Goal: Task Accomplishment & Management: Manage account settings

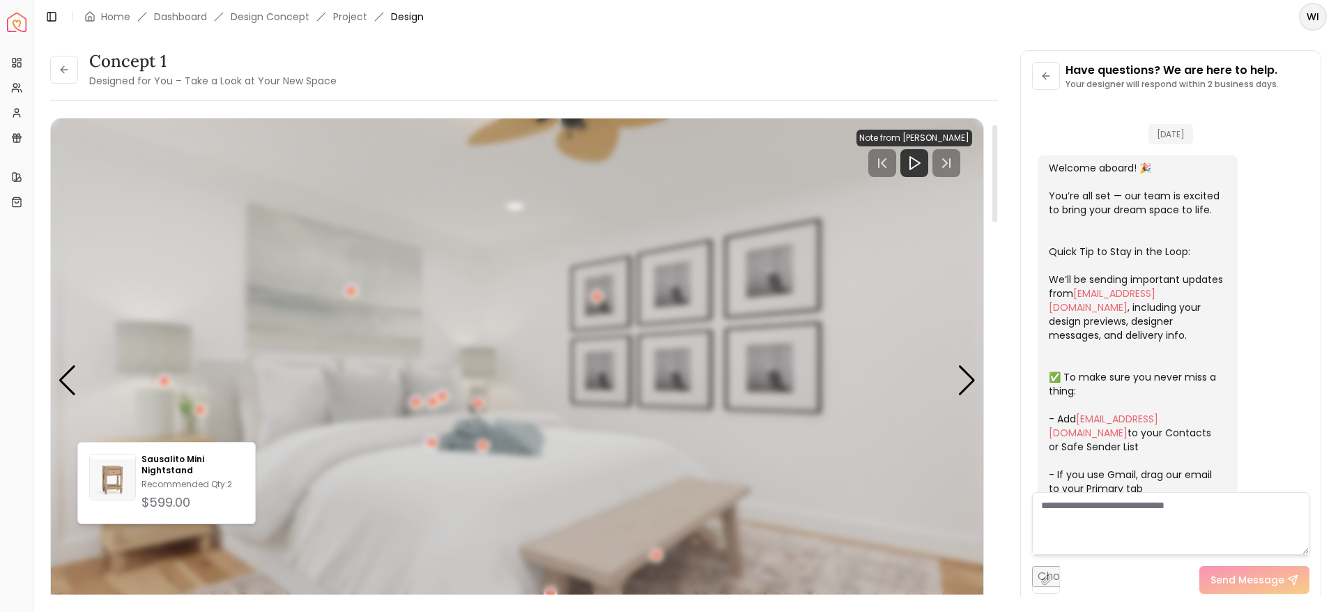
scroll to position [2949, 0]
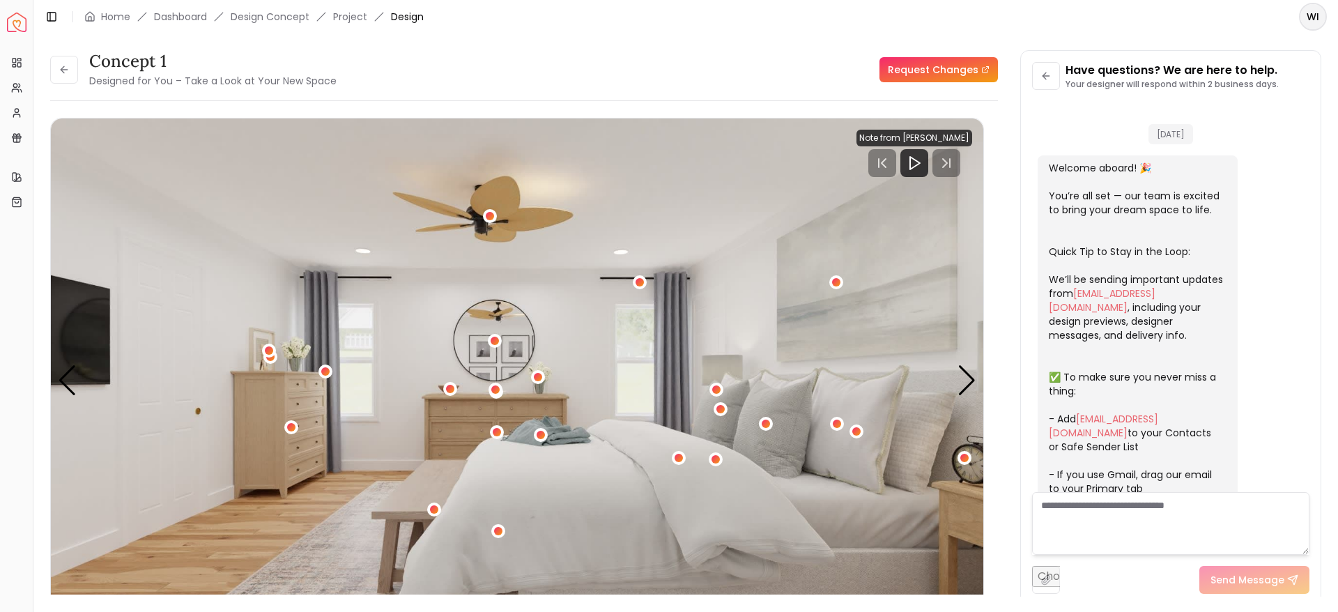
scroll to position [2949, 0]
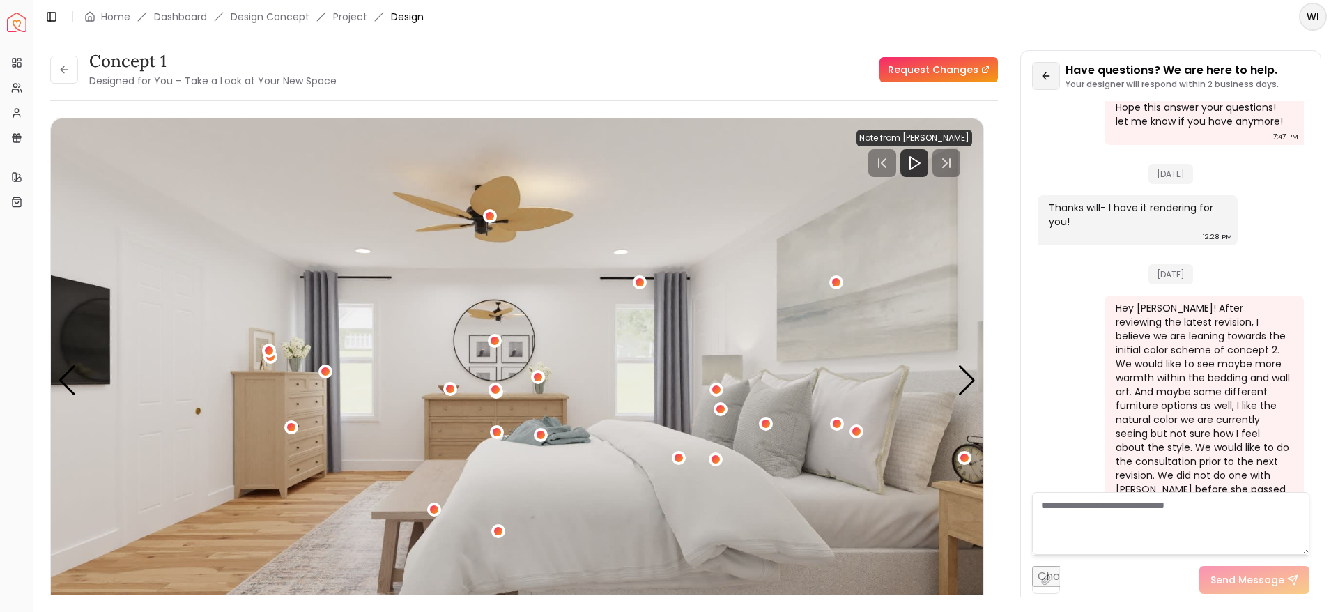
click at [1045, 78] on icon at bounding box center [1044, 75] width 3 height 6
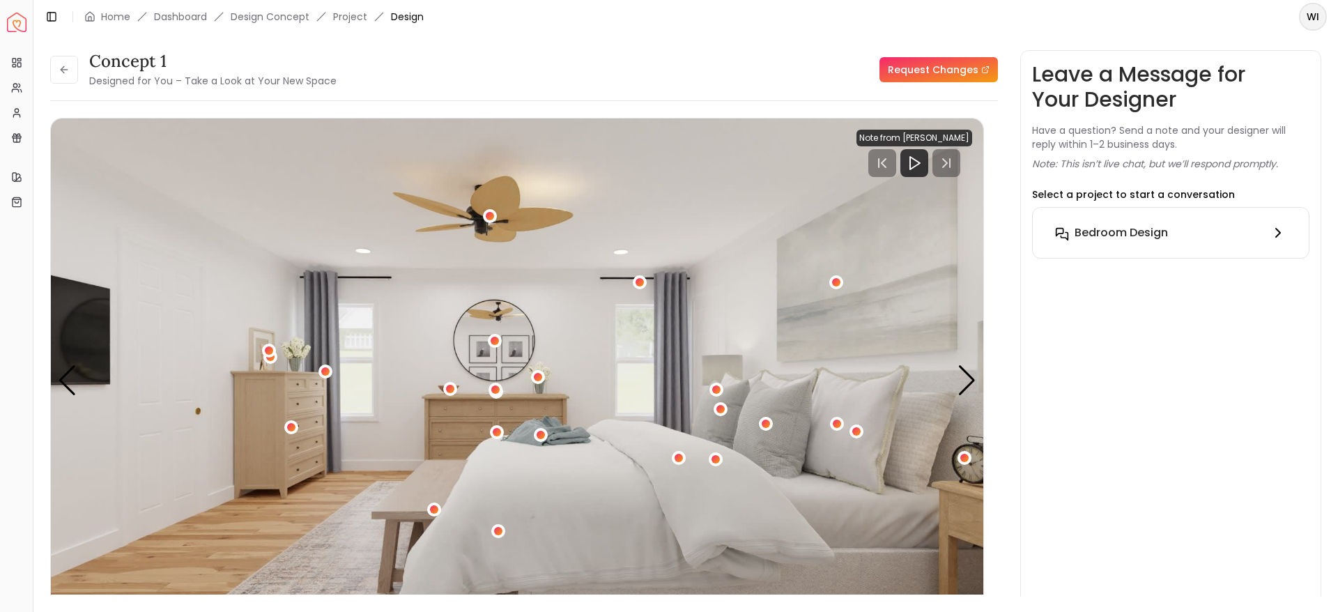
click at [1130, 236] on h6 "Bedroom design" at bounding box center [1121, 232] width 93 height 17
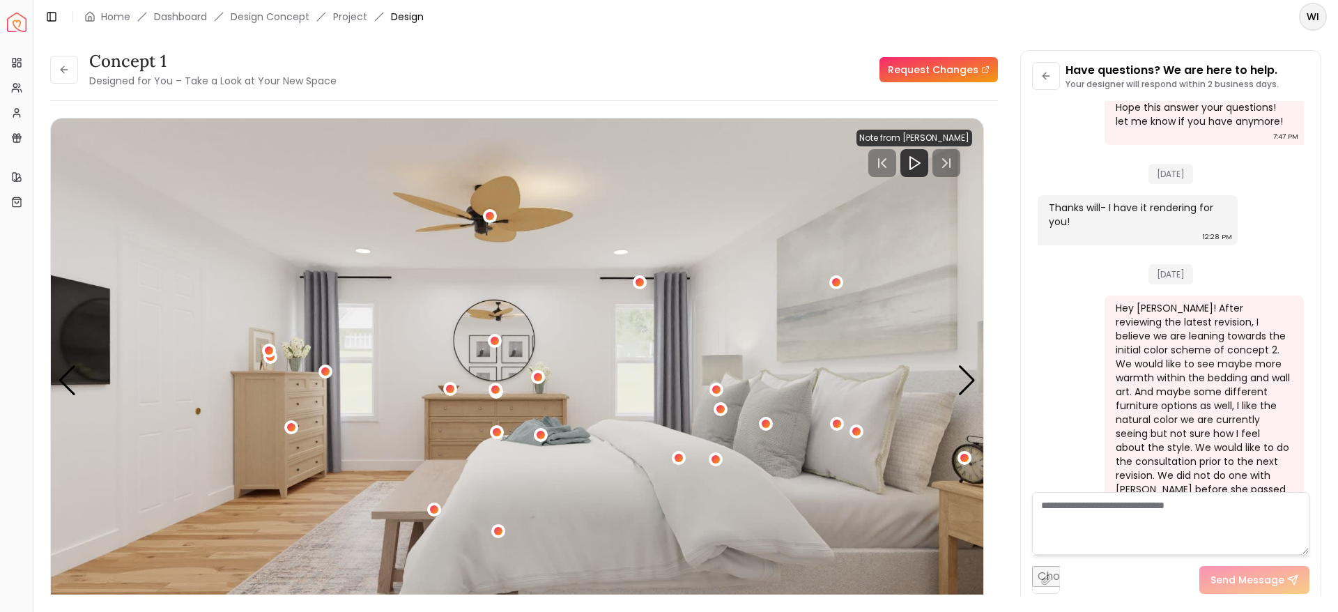
click at [1073, 507] on textarea at bounding box center [1170, 523] width 277 height 63
type textarea "*"
click at [65, 68] on icon at bounding box center [64, 69] width 11 height 11
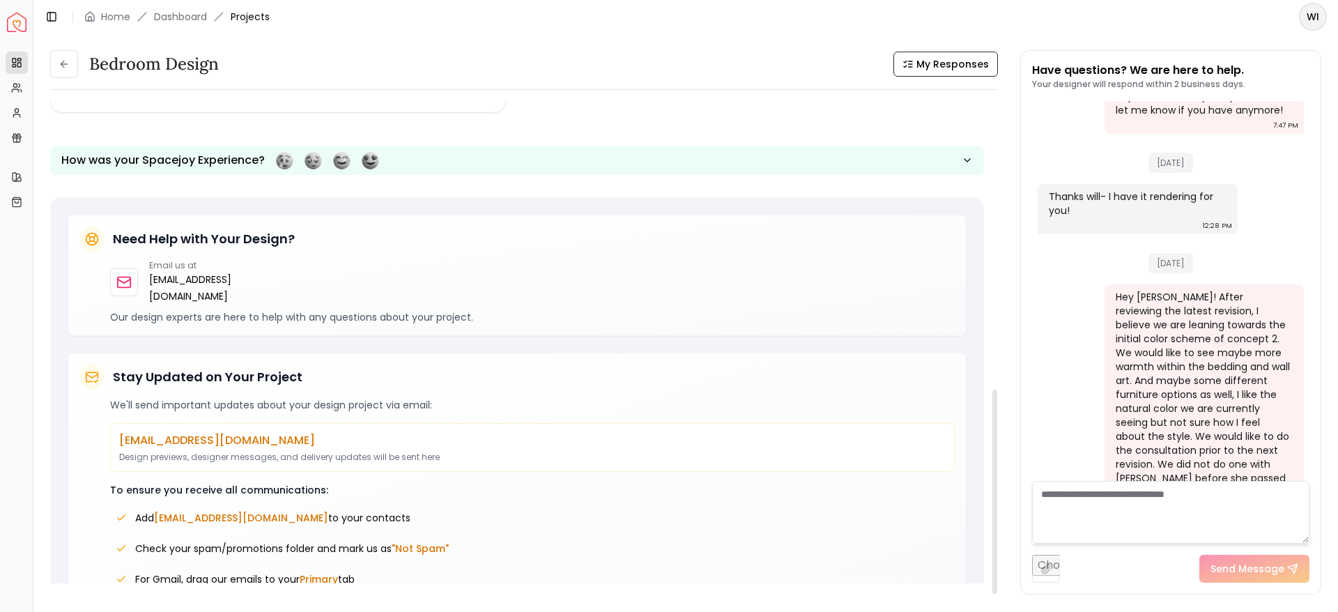
scroll to position [680, 0]
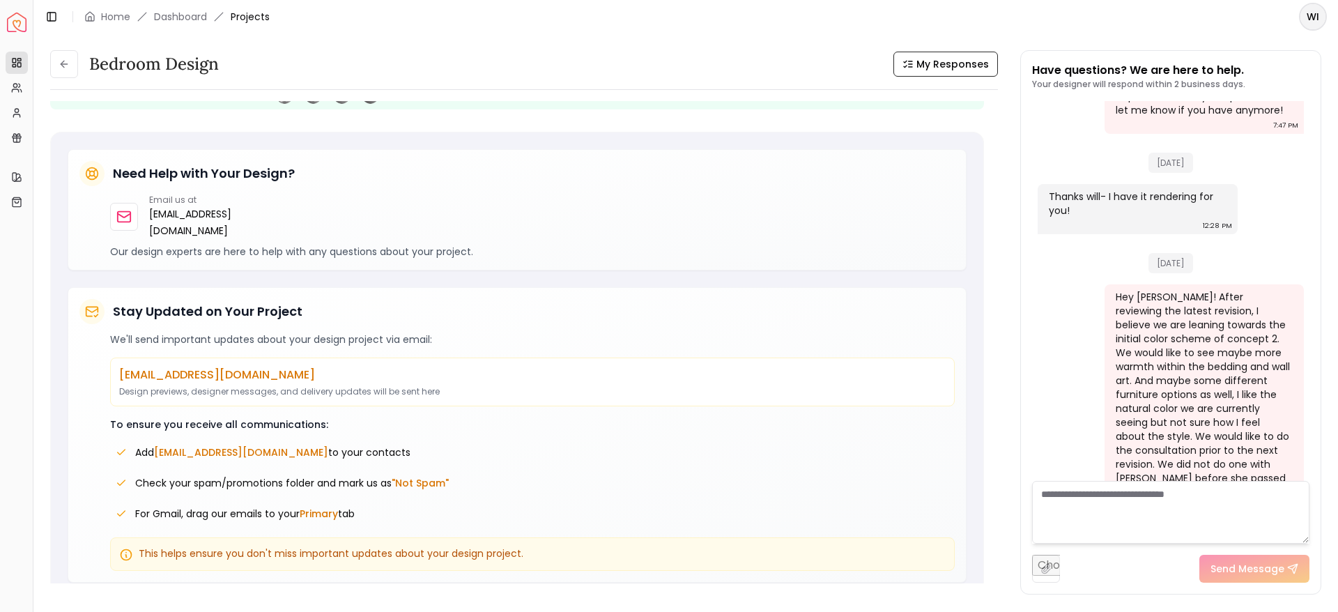
click at [1059, 525] on textarea at bounding box center [1170, 512] width 277 height 63
click at [17, 114] on icon at bounding box center [16, 112] width 11 height 11
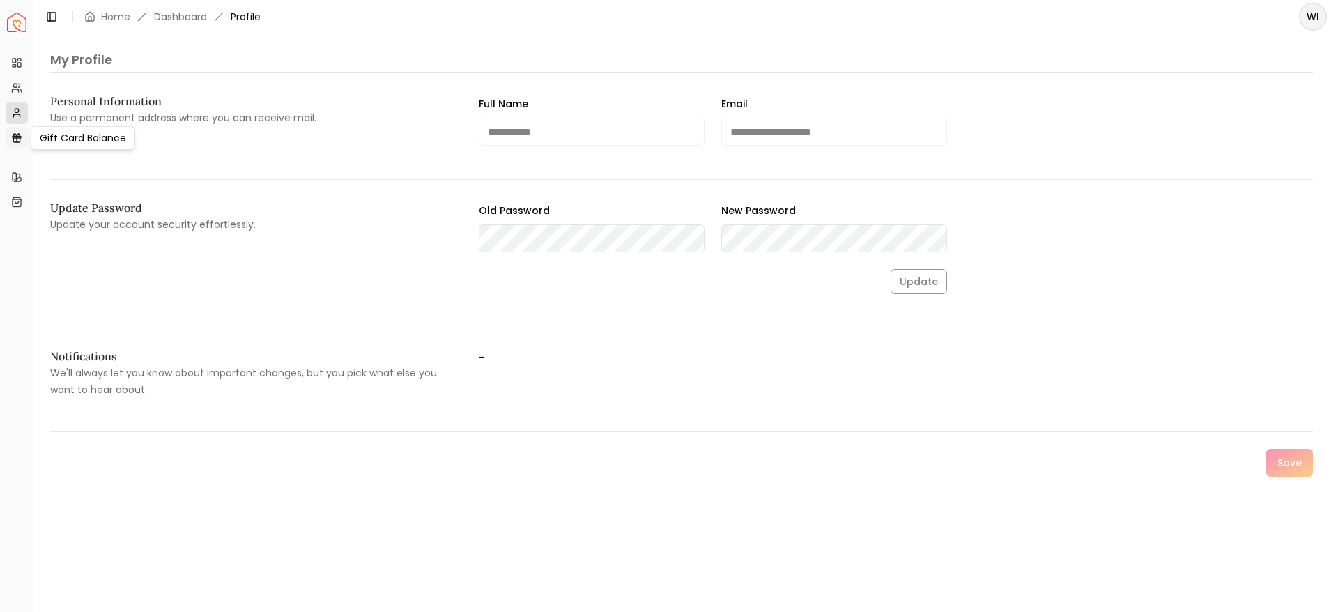
click at [15, 134] on icon at bounding box center [16, 137] width 11 height 11
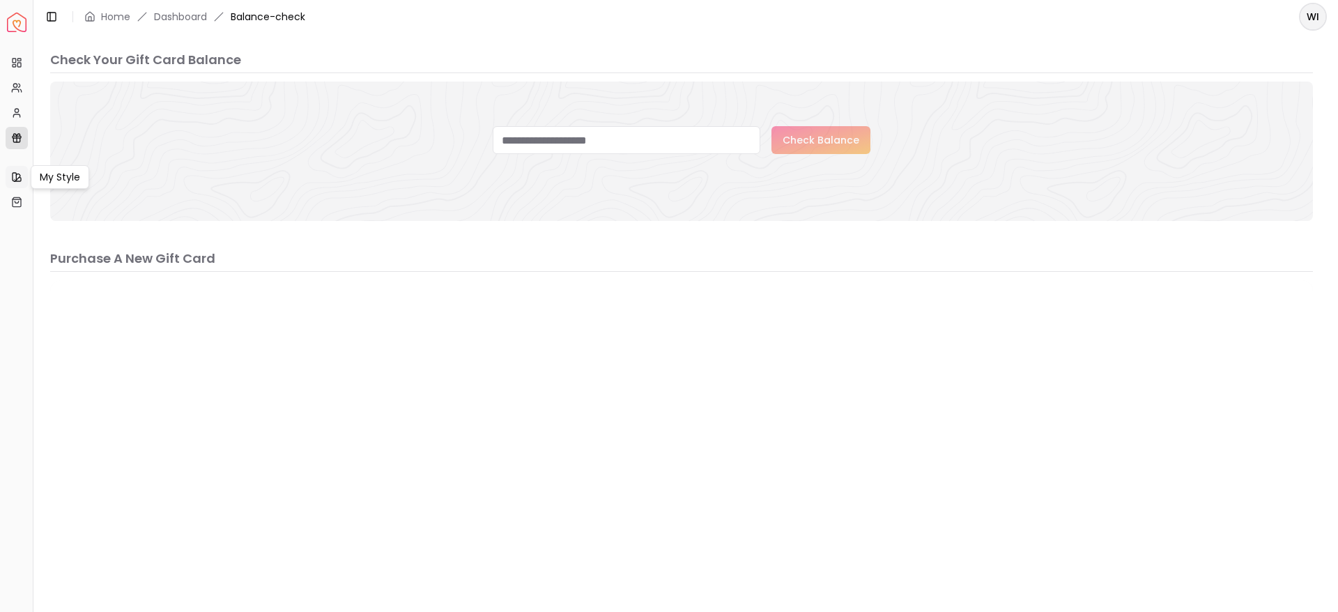
click at [15, 167] on link "My Style" at bounding box center [17, 177] width 22 height 22
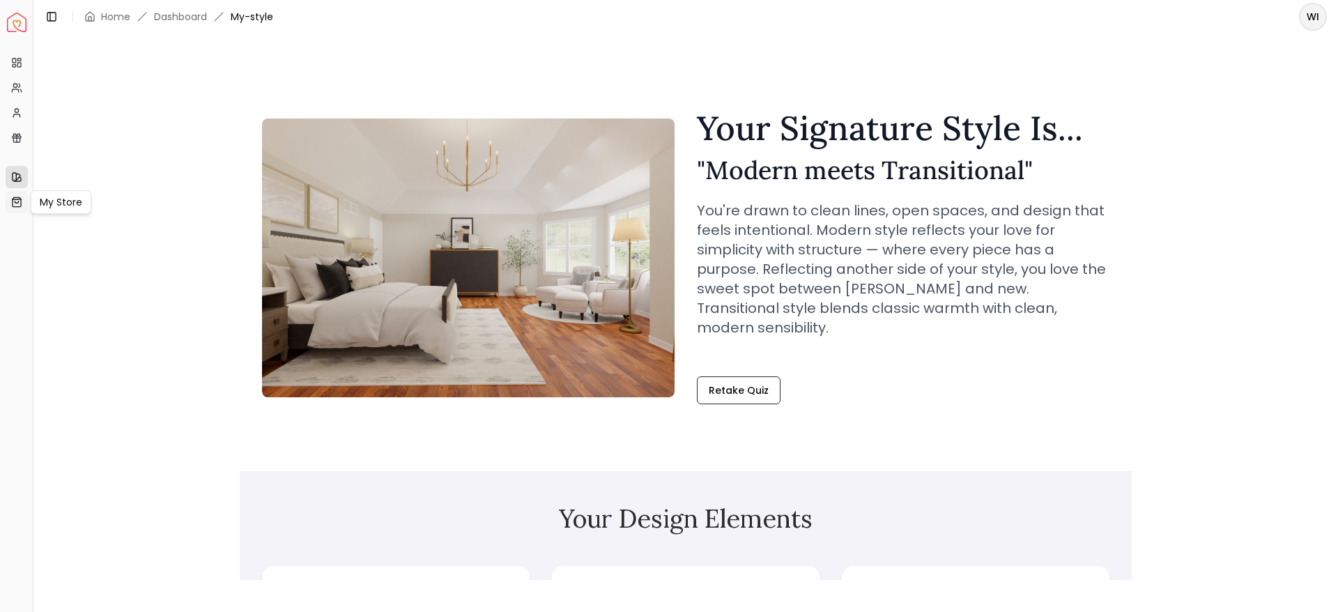
click at [15, 202] on icon at bounding box center [16, 202] width 3 height 2
click at [18, 66] on rect at bounding box center [18, 65] width 3 height 4
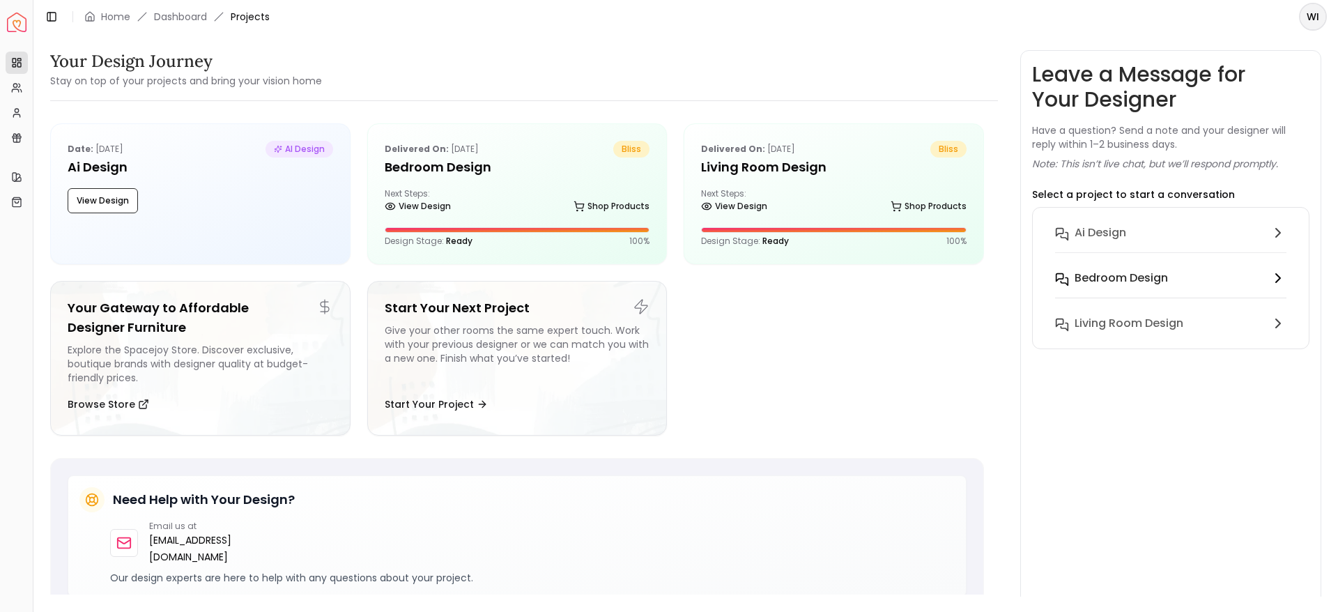
click at [1127, 280] on h6 "Bedroom design" at bounding box center [1121, 278] width 93 height 17
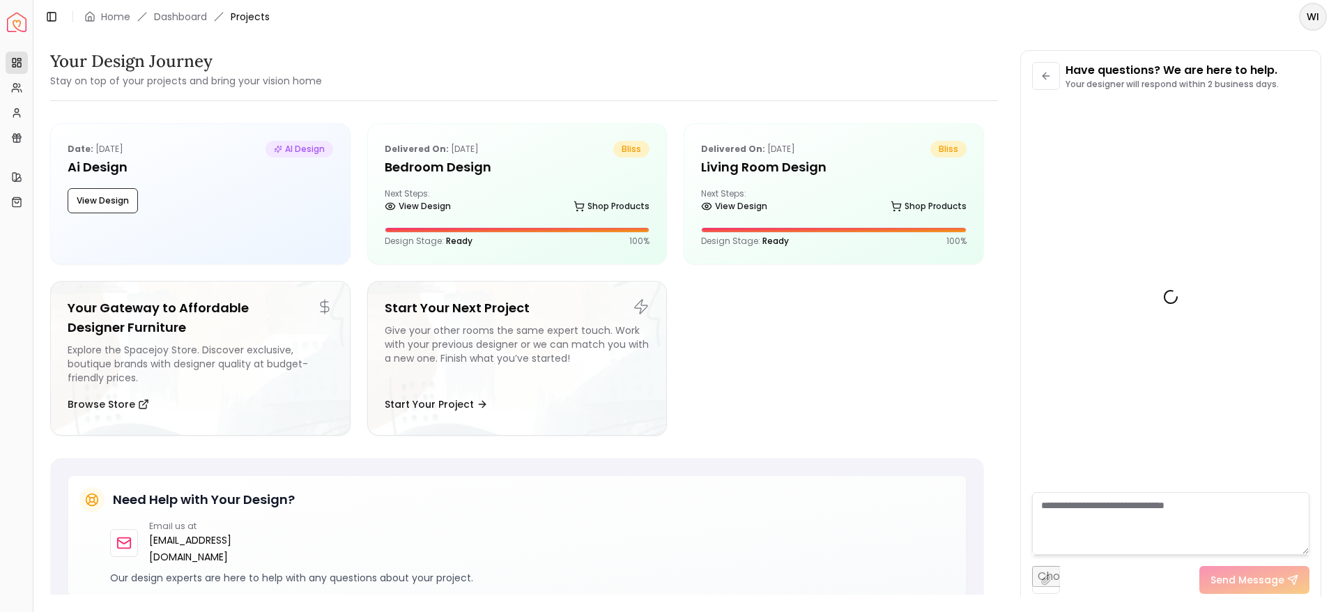
scroll to position [2949, 0]
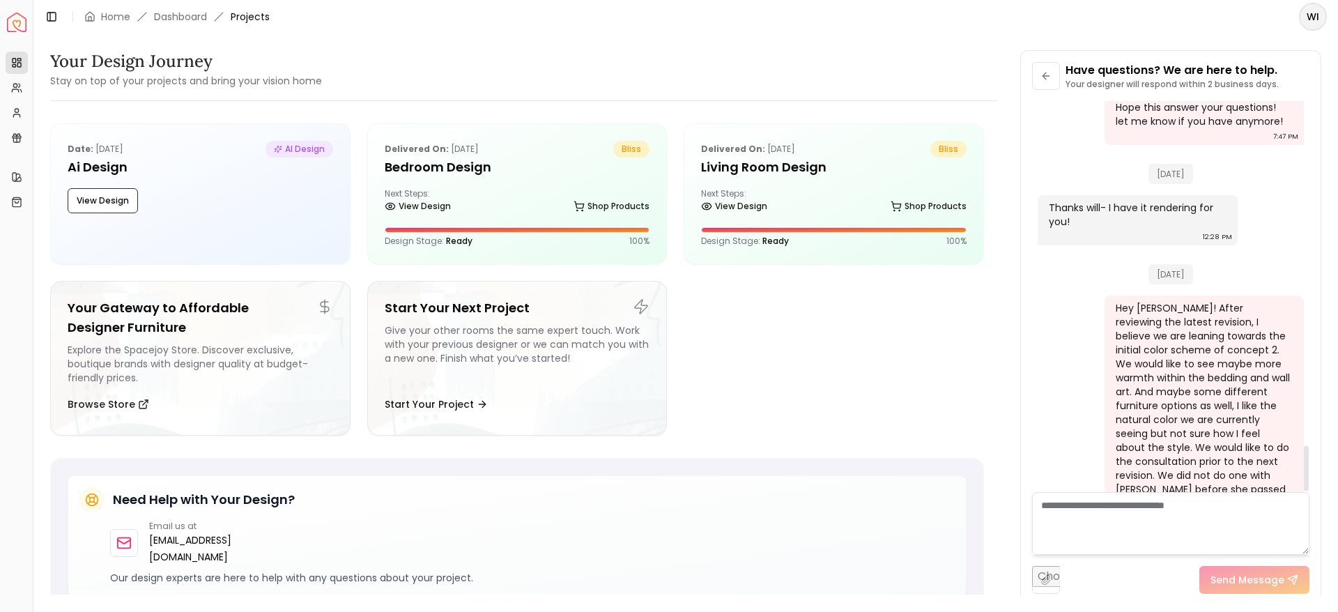
click at [1108, 506] on textarea at bounding box center [1170, 523] width 277 height 63
type textarea "**"
click at [534, 203] on div "View Design Shop Products" at bounding box center [518, 209] width 266 height 14
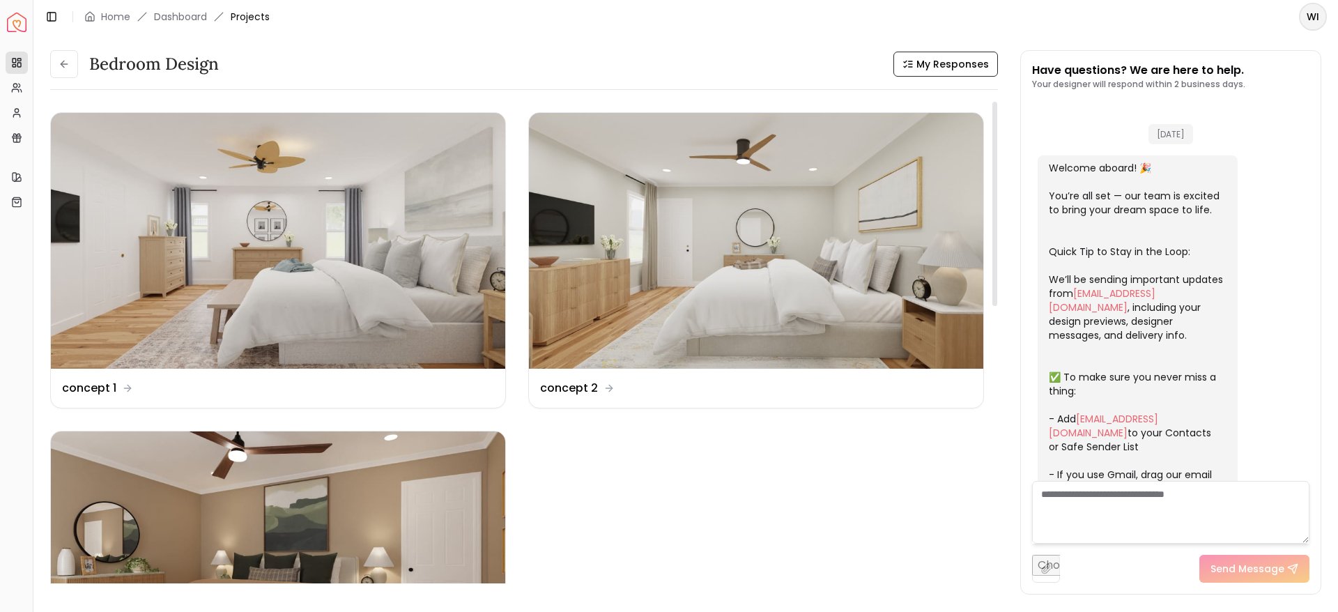
scroll to position [2960, 0]
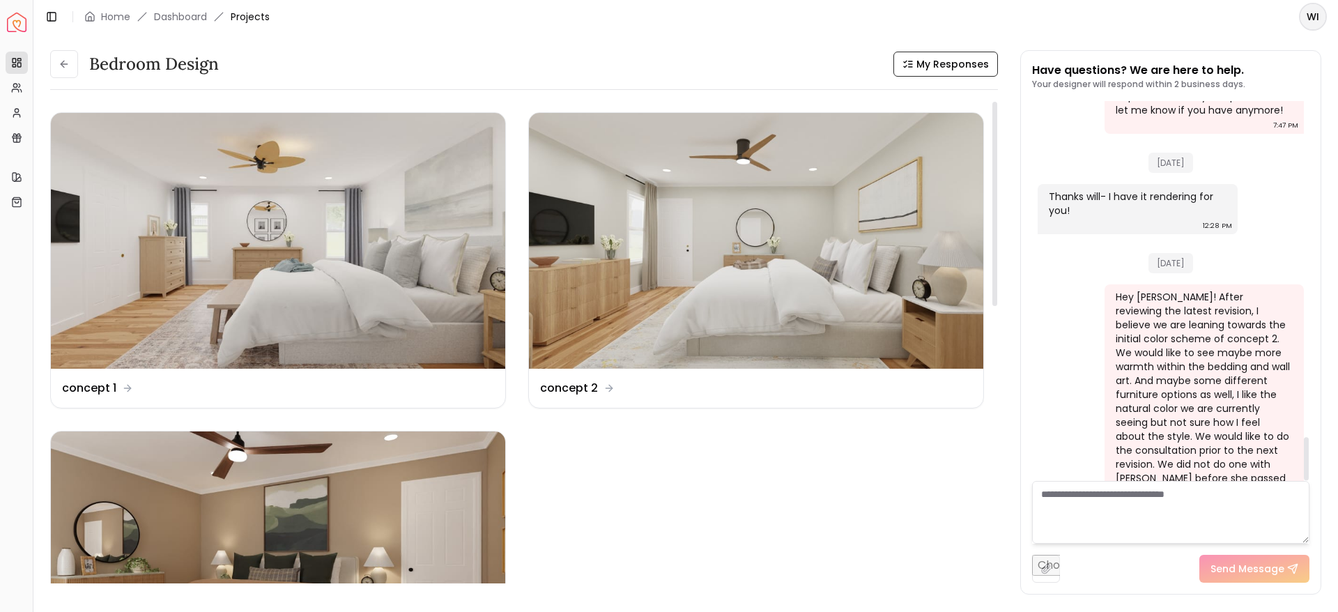
click at [1089, 503] on textarea at bounding box center [1170, 512] width 277 height 63
type textarea "*"
type textarea "**********"
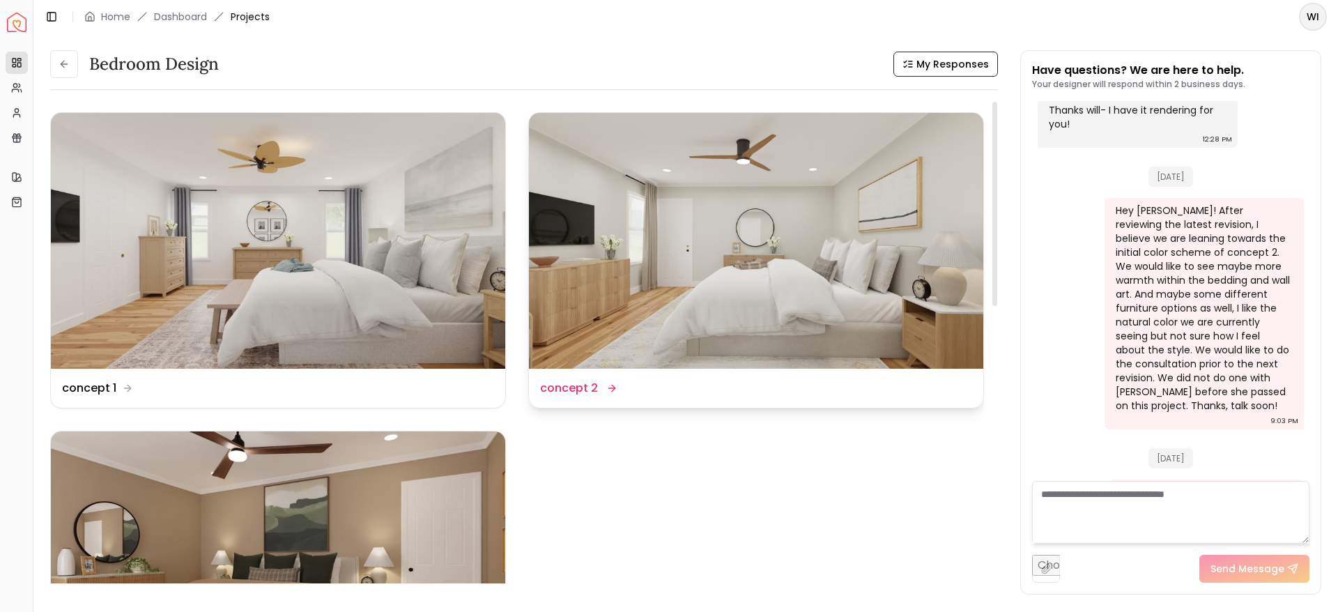
click at [730, 211] on img at bounding box center [756, 241] width 454 height 256
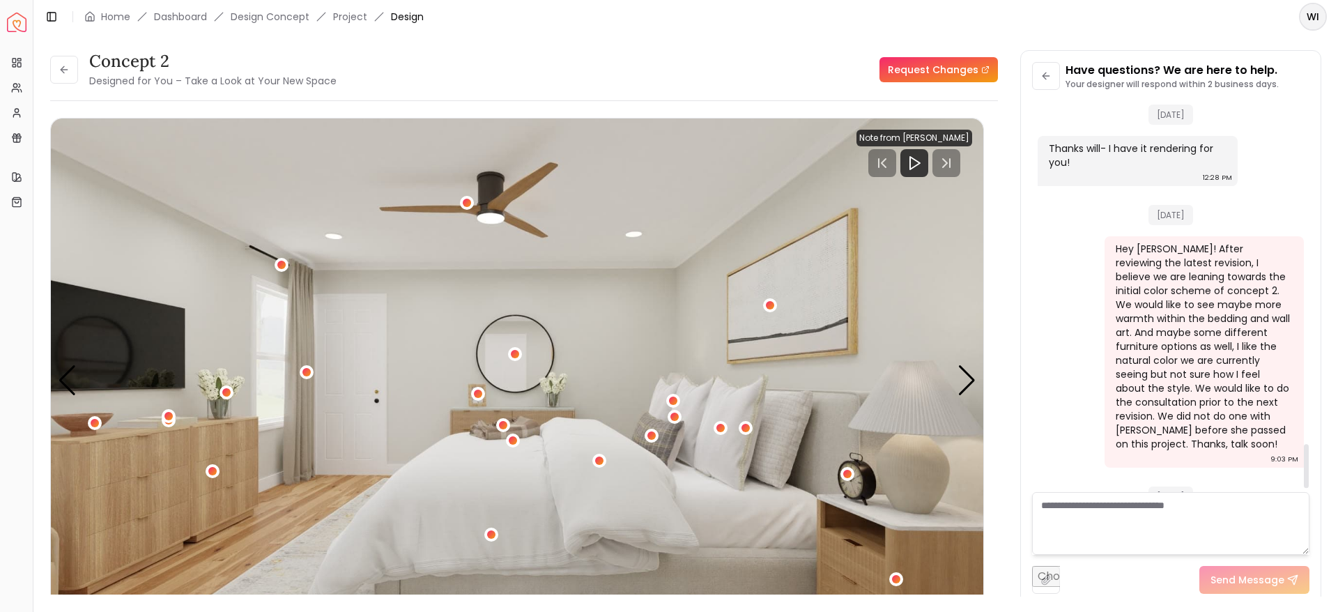
scroll to position [3055, 0]
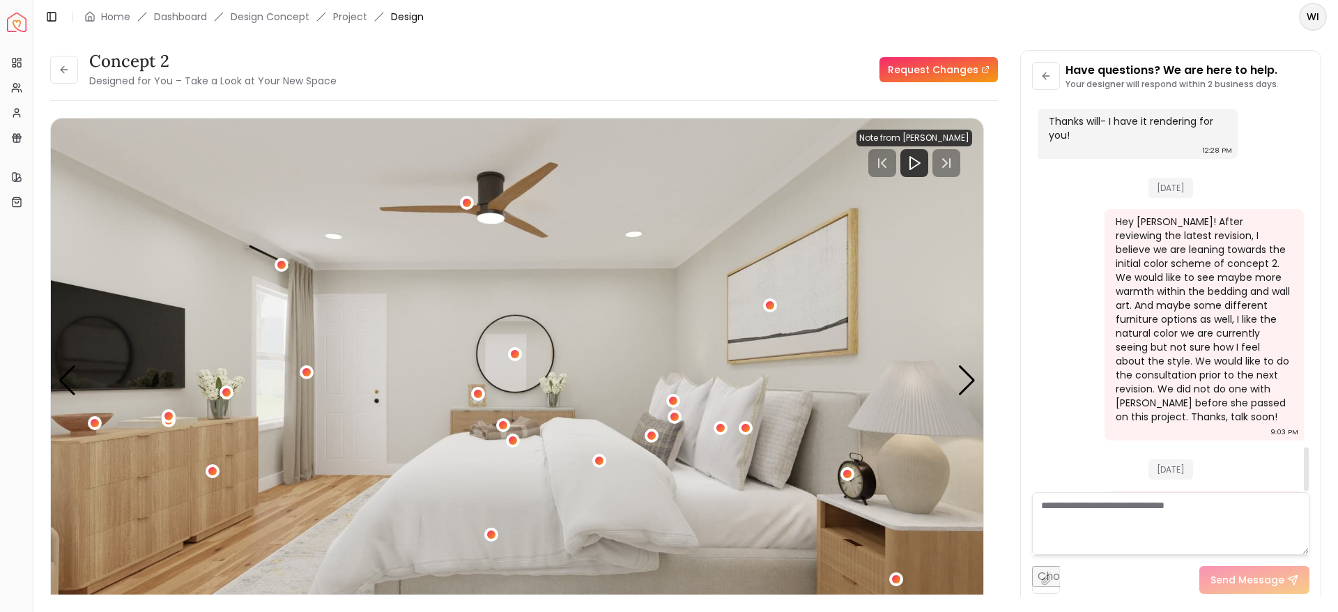
drag, startPoint x: 1305, startPoint y: 459, endPoint x: 1332, endPoint y: 505, distance: 53.4
click at [1309, 491] on div at bounding box center [1306, 469] width 5 height 44
